Goal: Navigation & Orientation: Find specific page/section

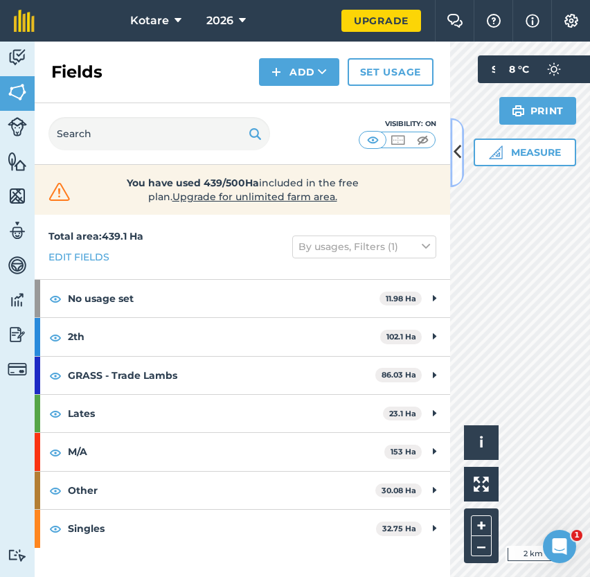
click at [455, 148] on icon at bounding box center [458, 153] width 8 height 24
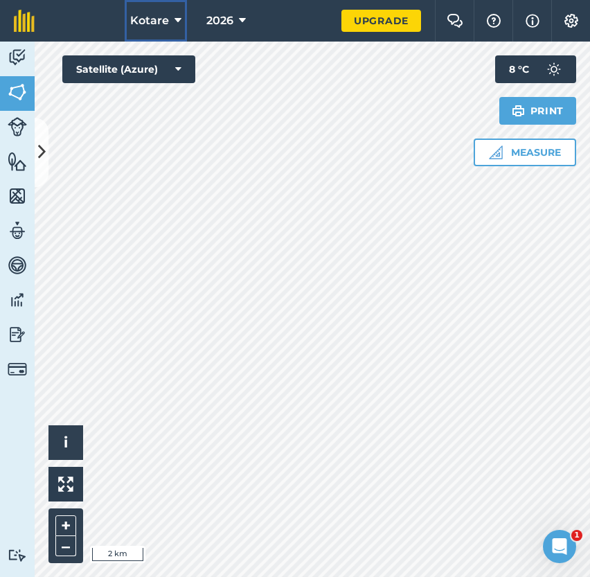
click at [177, 18] on icon at bounding box center [178, 20] width 7 height 17
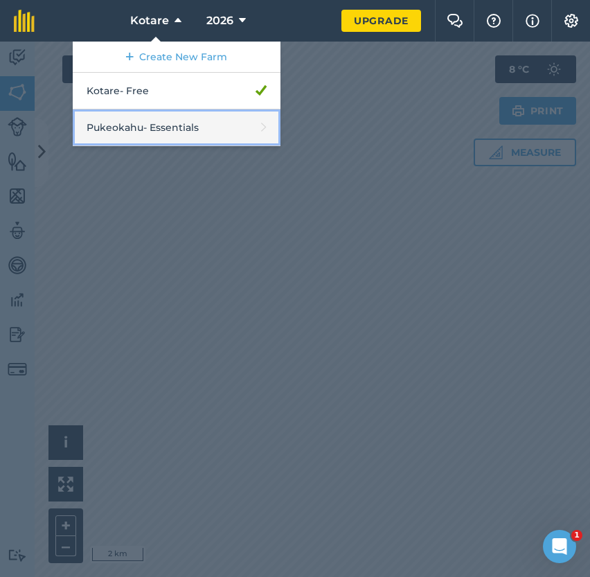
click at [182, 120] on link "Pukeokahu - Essentials" at bounding box center [177, 127] width 208 height 37
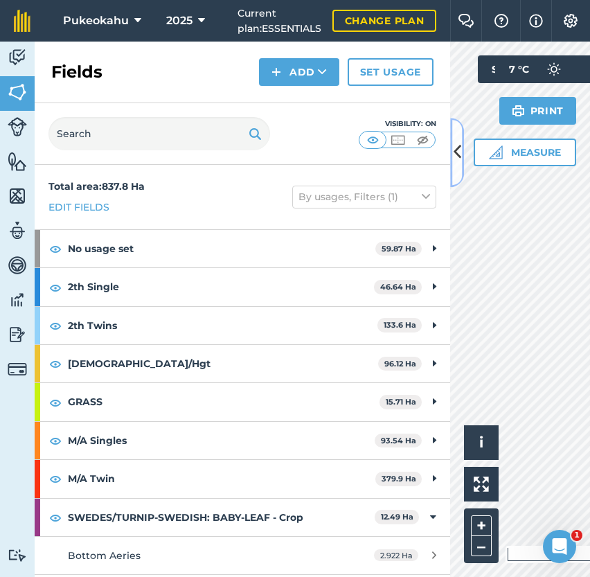
click at [458, 160] on icon at bounding box center [458, 153] width 8 height 24
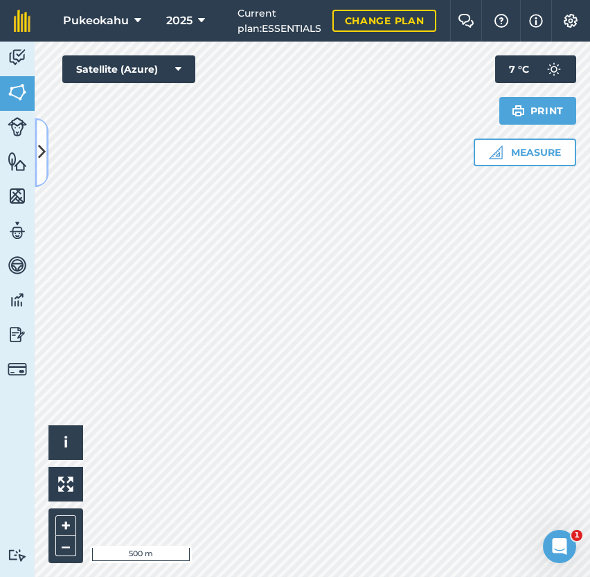
click at [44, 163] on icon at bounding box center [42, 153] width 8 height 24
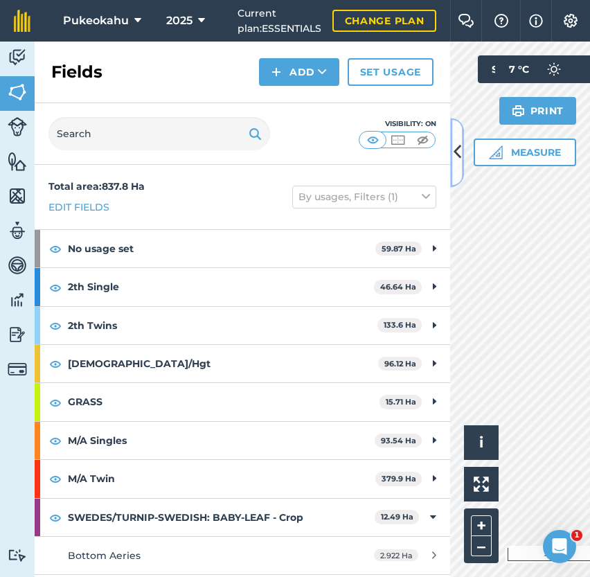
click at [455, 153] on icon at bounding box center [458, 153] width 8 height 24
